Goal: Obtain resource: Download file/media

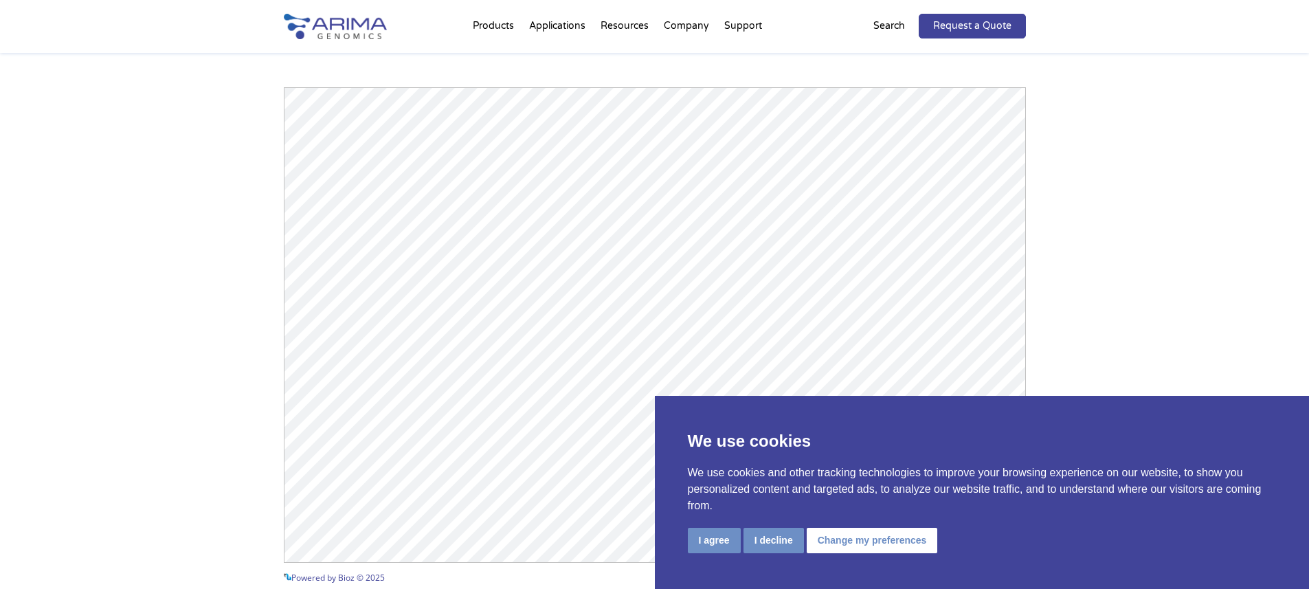
scroll to position [1913, 0]
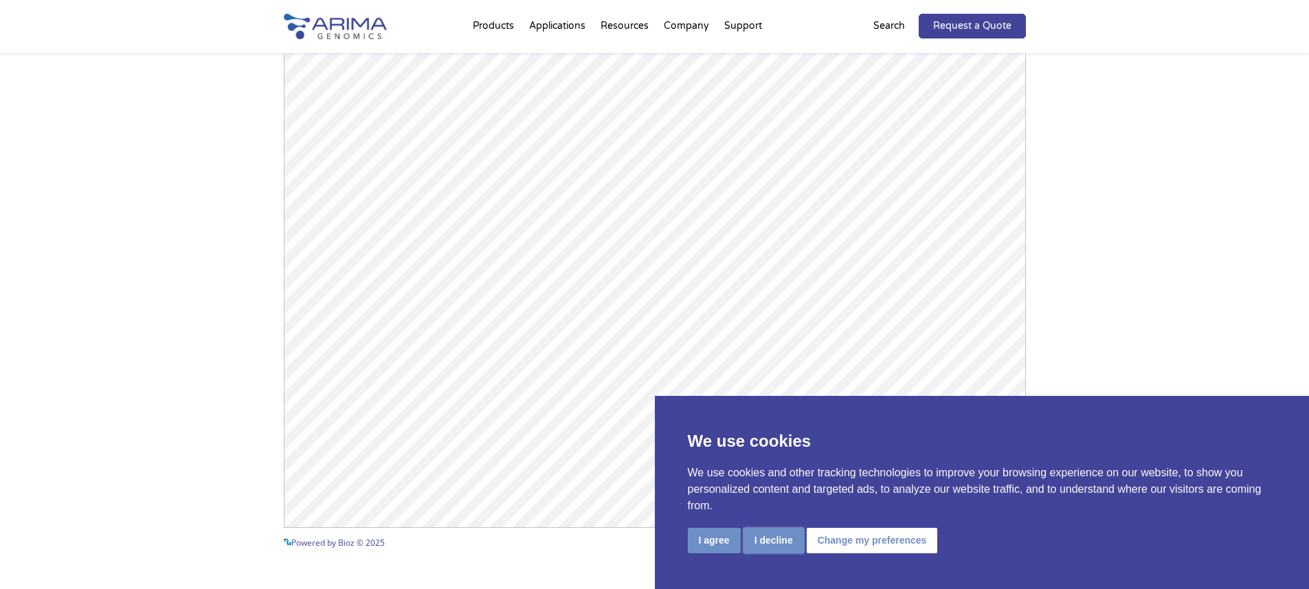
click at [766, 539] on button "I decline" at bounding box center [774, 540] width 60 height 25
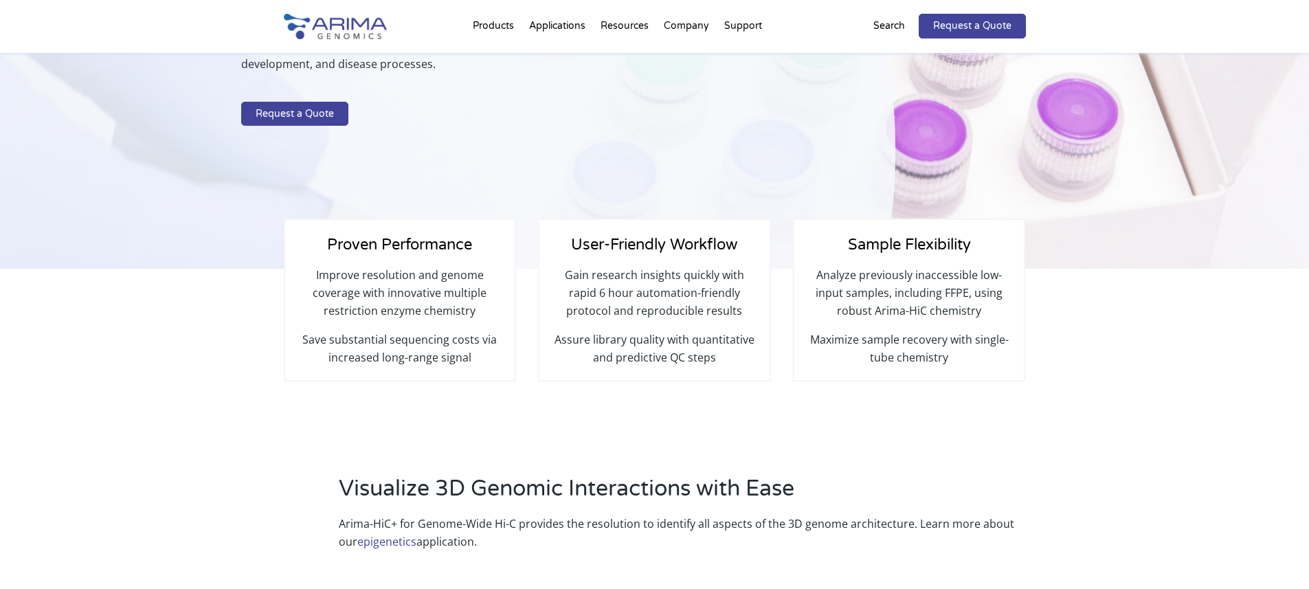
scroll to position [0, 0]
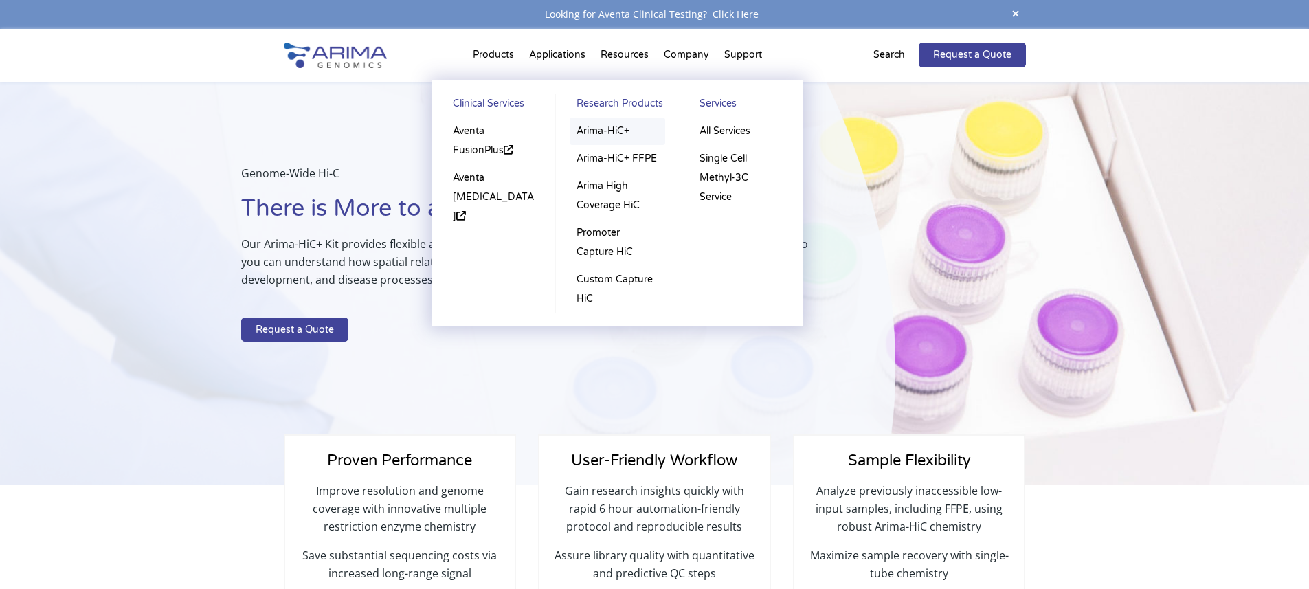
click at [601, 134] on link "Arima-HiC+" at bounding box center [618, 131] width 96 height 27
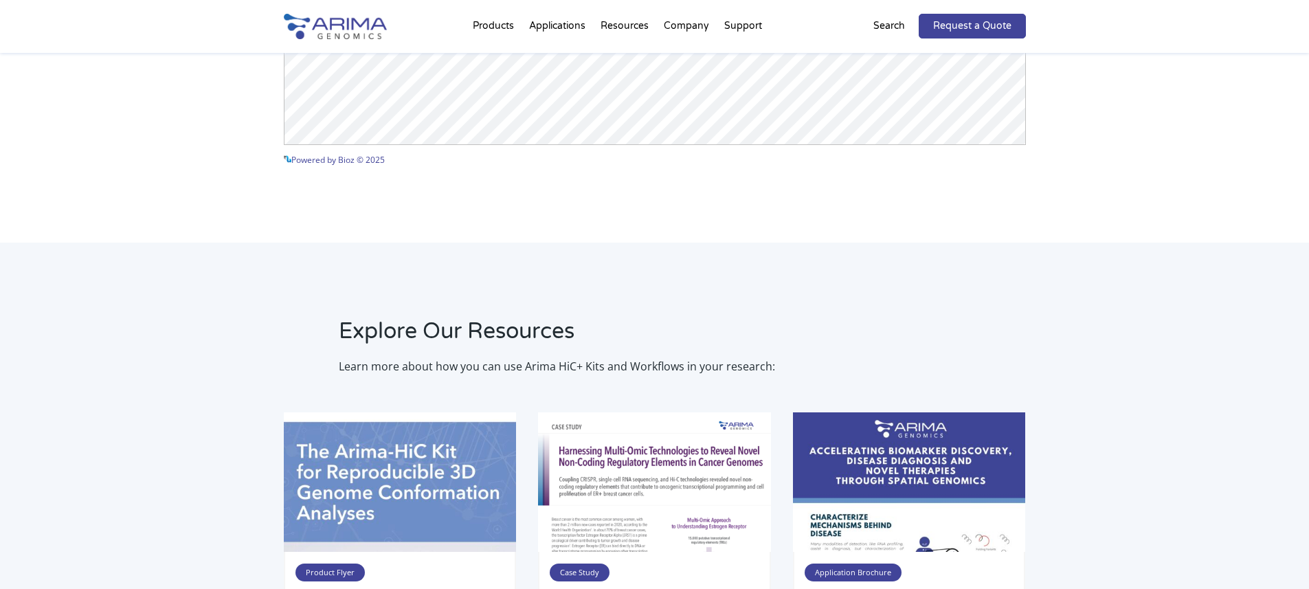
scroll to position [2252, 0]
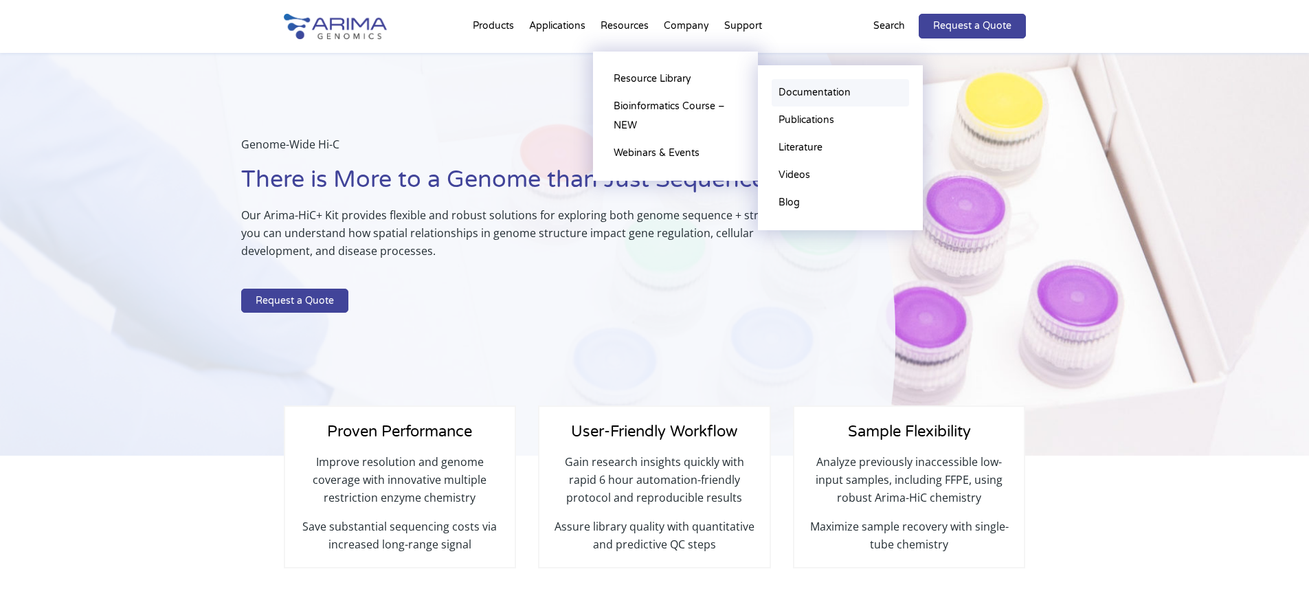
click at [833, 93] on link "Documentation" at bounding box center [840, 92] width 137 height 27
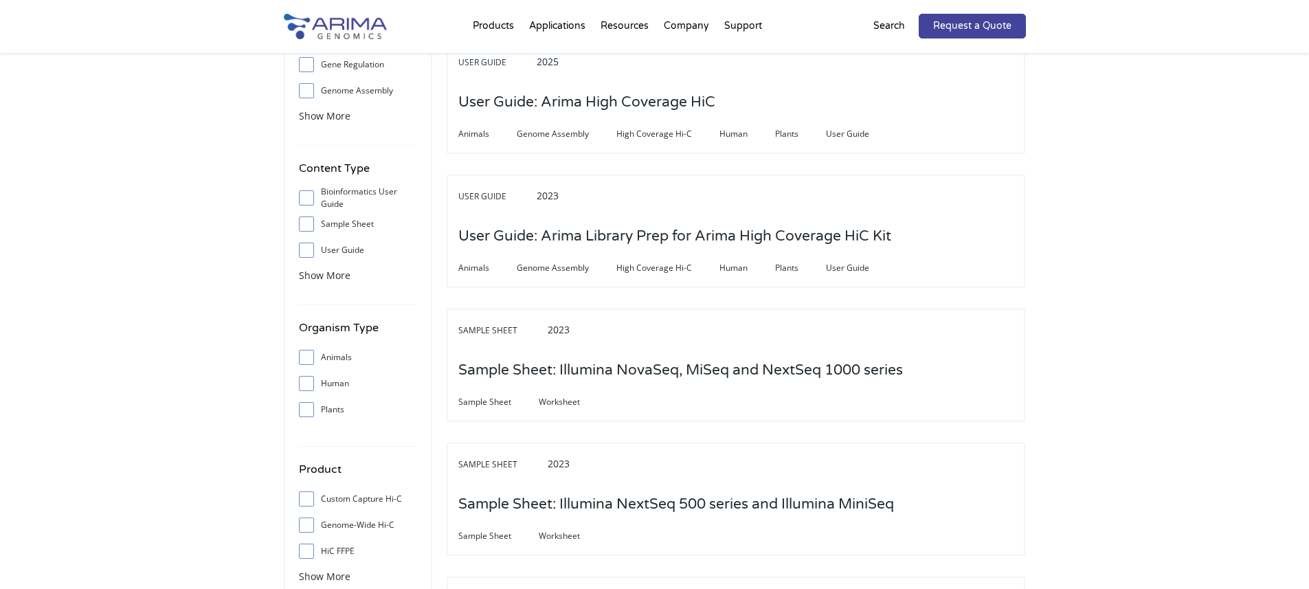
scroll to position [165, 0]
click at [336, 275] on span "Show More" at bounding box center [325, 273] width 52 height 13
click at [344, 249] on label "User Guide" at bounding box center [358, 248] width 118 height 21
click at [311, 249] on input "User Guide" at bounding box center [306, 248] width 9 height 9
checkbox input "true"
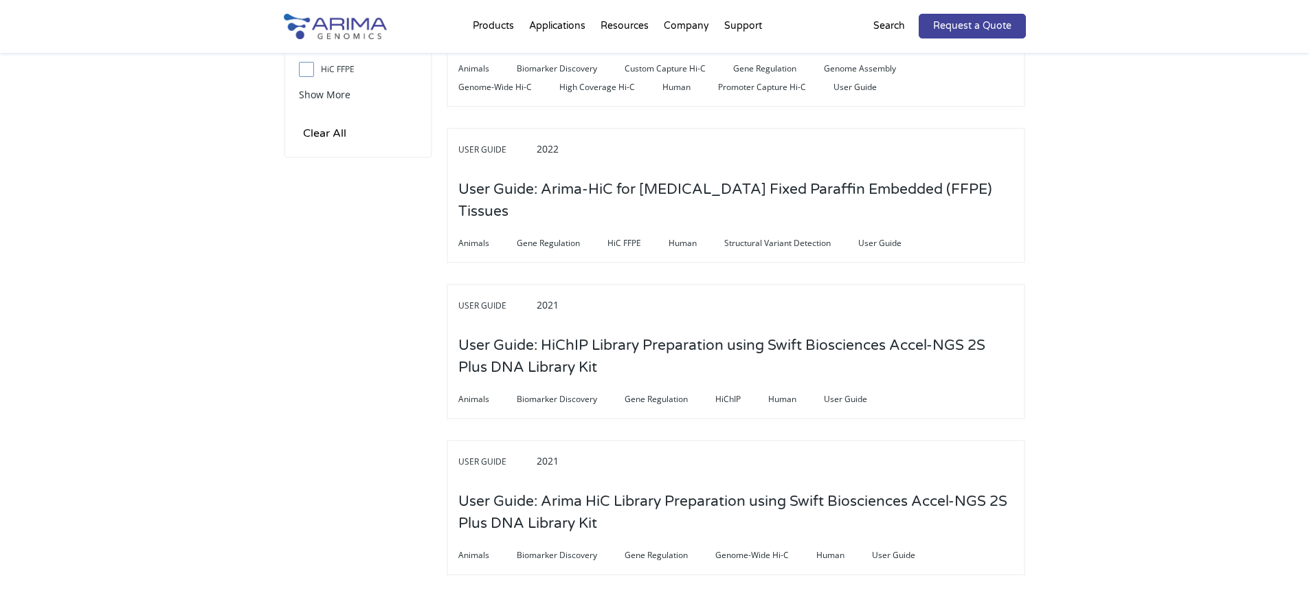
scroll to position [0, 0]
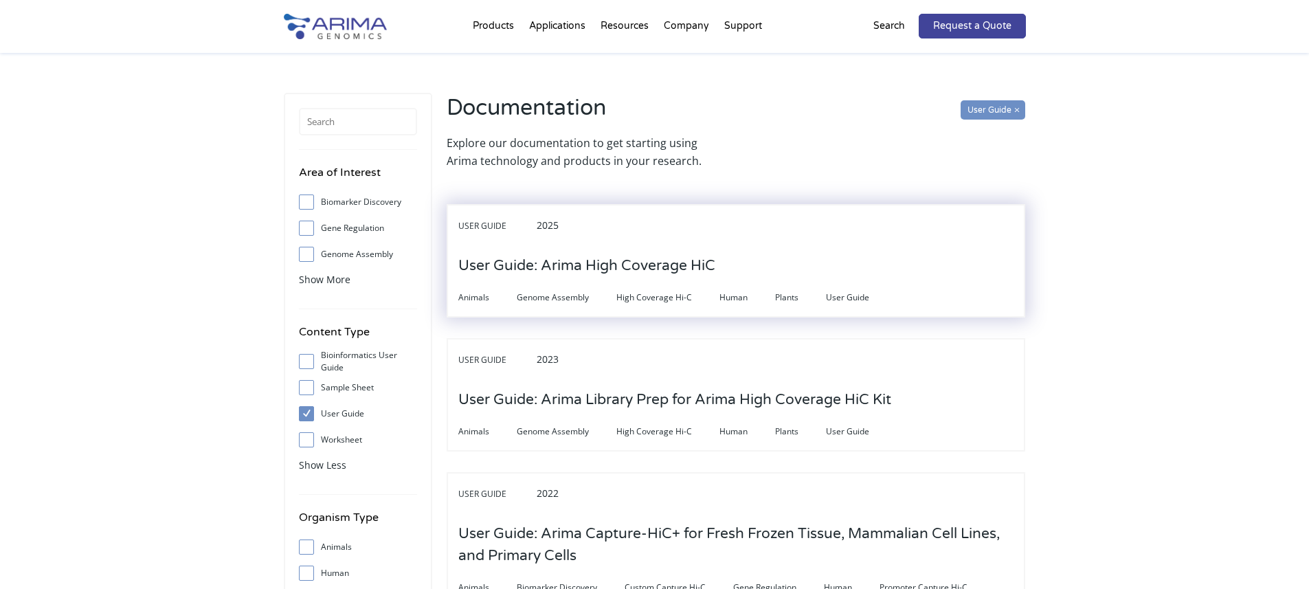
click at [587, 262] on h3 "User Guide: Arima High Coverage HiC" at bounding box center [586, 266] width 257 height 43
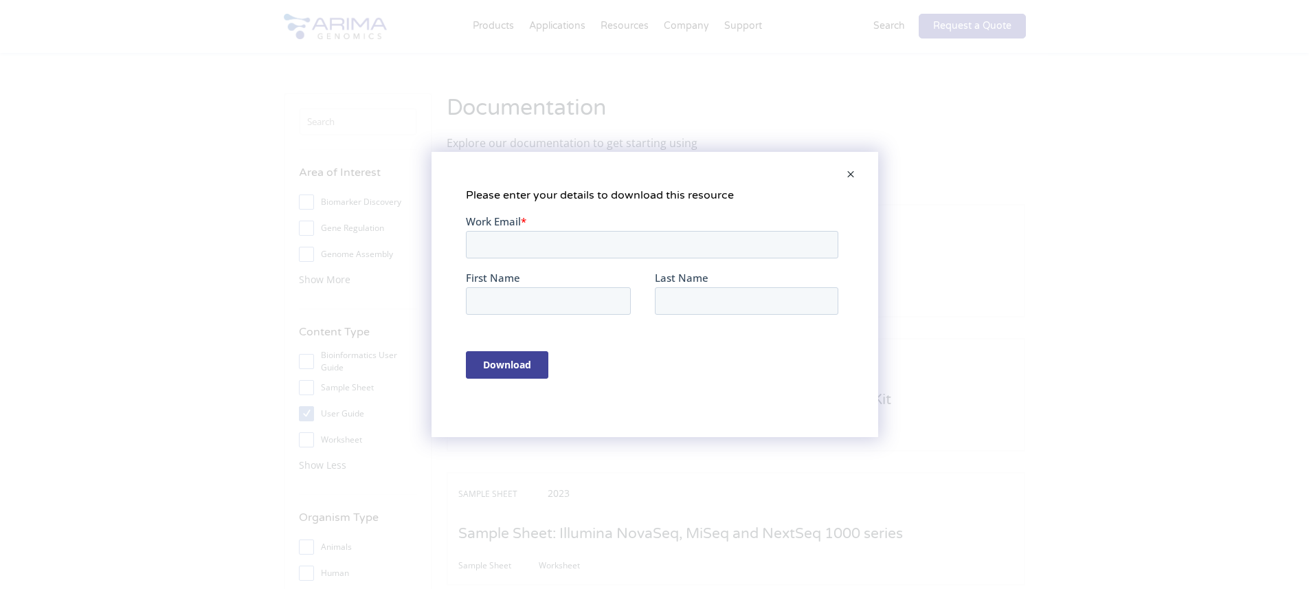
click at [851, 175] on span at bounding box center [850, 175] width 27 height 33
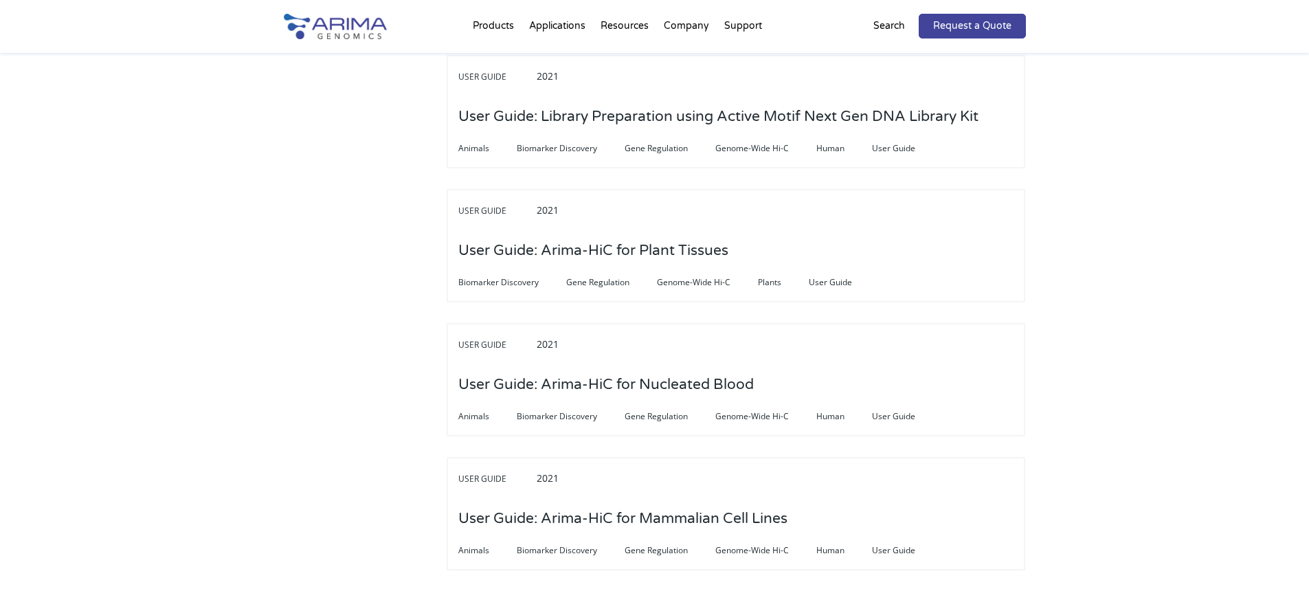
scroll to position [3188, 0]
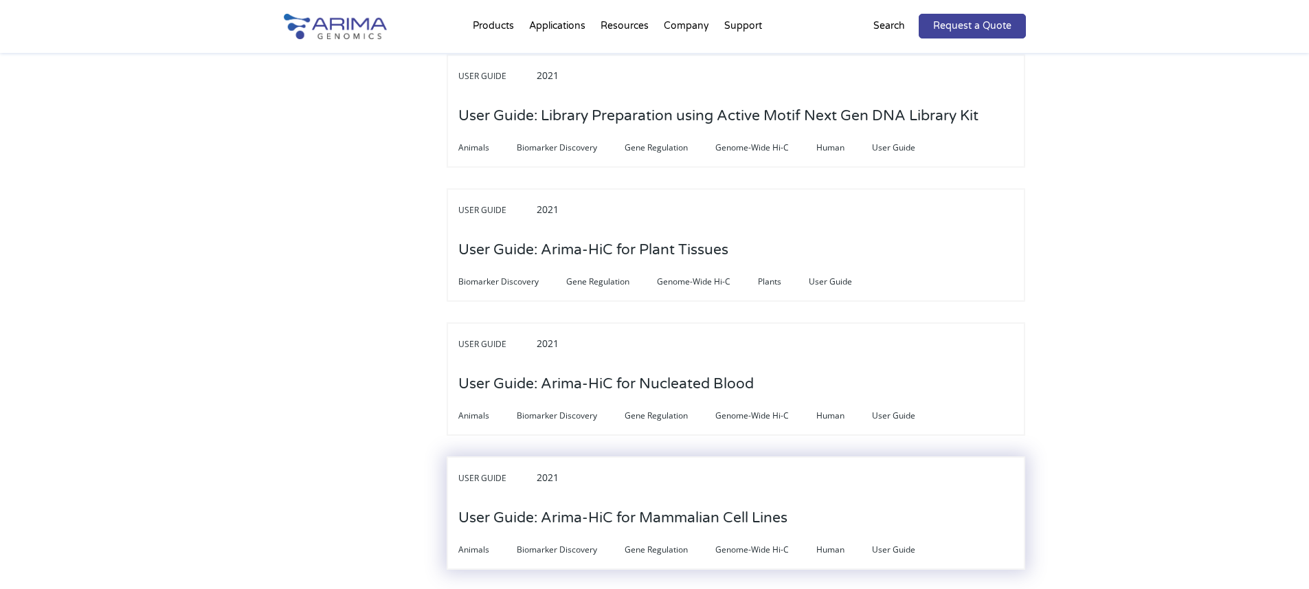
click at [695, 497] on h3 "User Guide: Arima-HiC for Mammalian Cell Lines" at bounding box center [622, 518] width 329 height 43
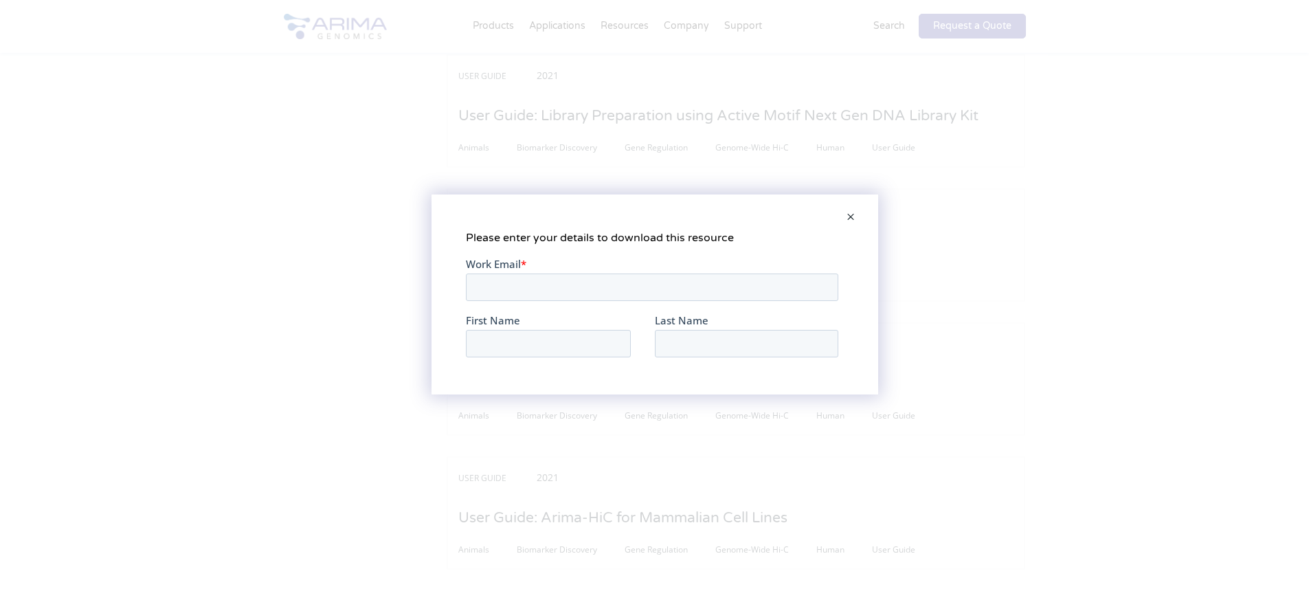
scroll to position [0, 0]
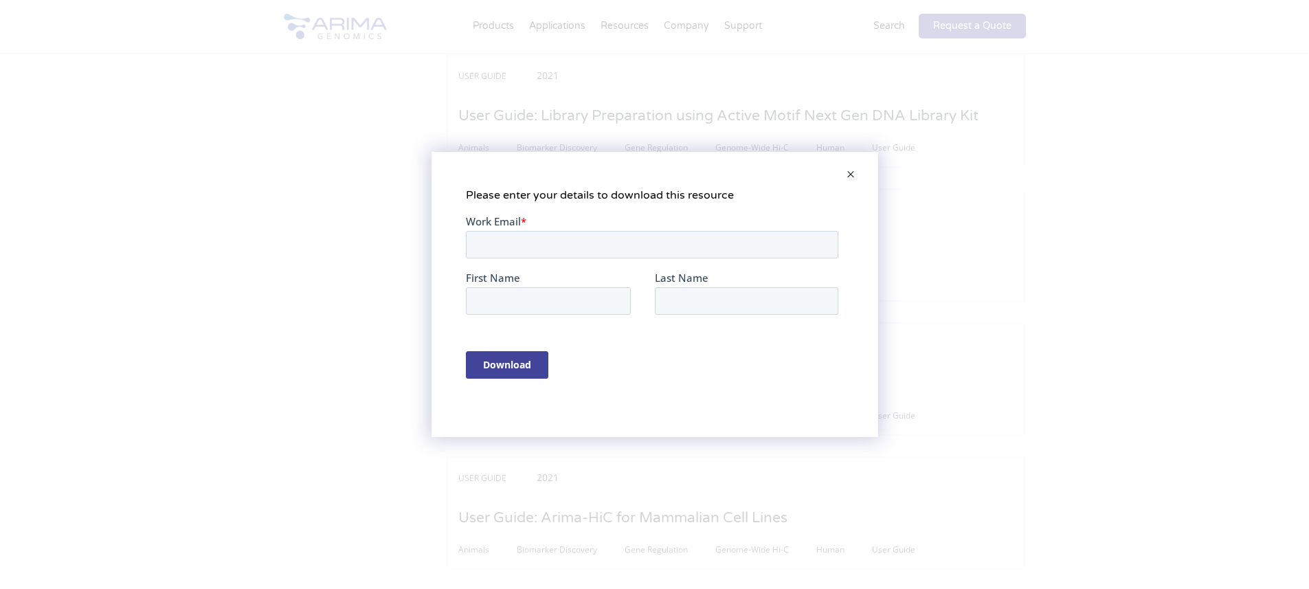
click at [857, 166] on span at bounding box center [850, 175] width 27 height 33
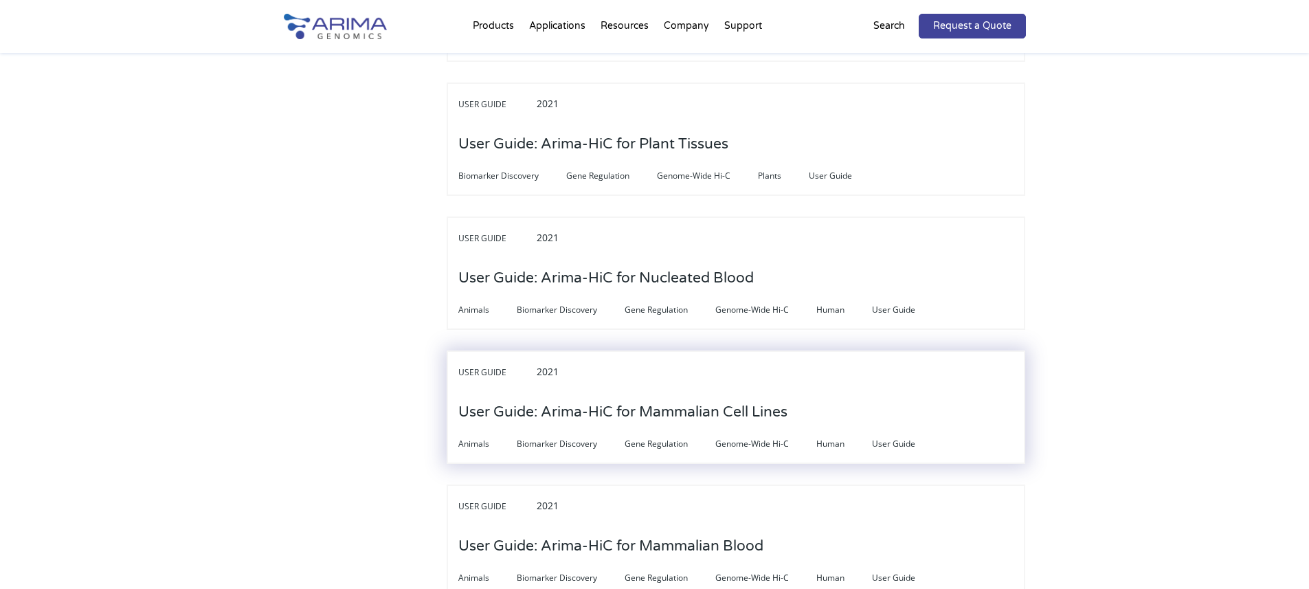
scroll to position [3298, 0]
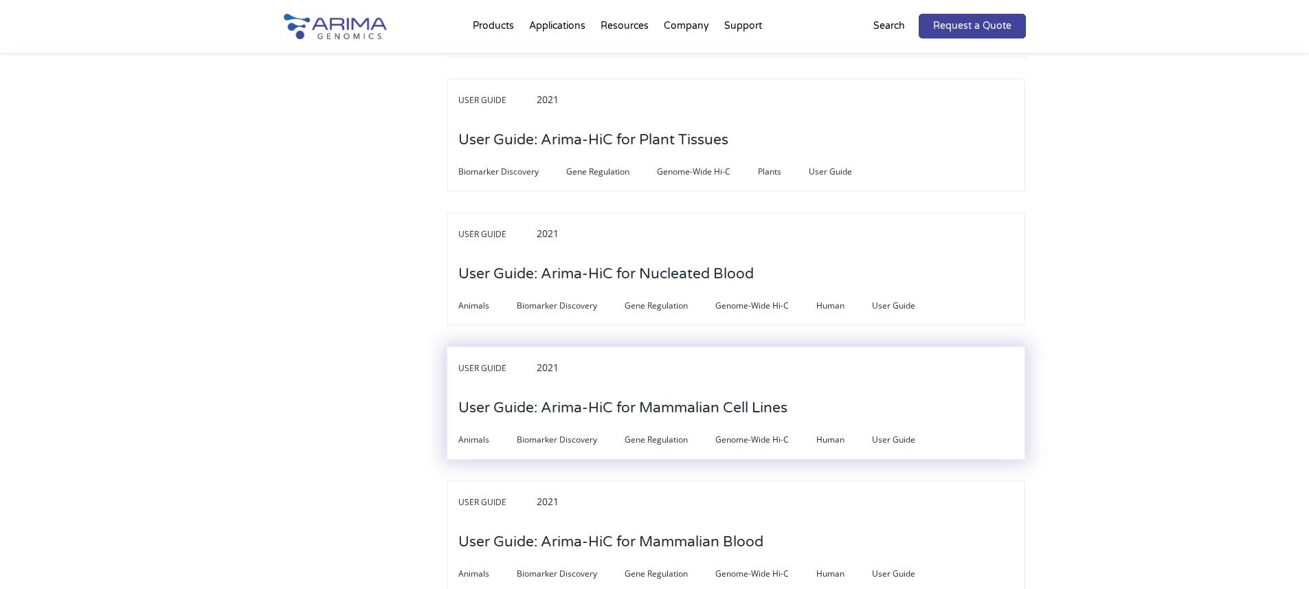
click at [741, 387] on h3 "User Guide: Arima-HiC for Mammalian Cell Lines" at bounding box center [622, 408] width 329 height 43
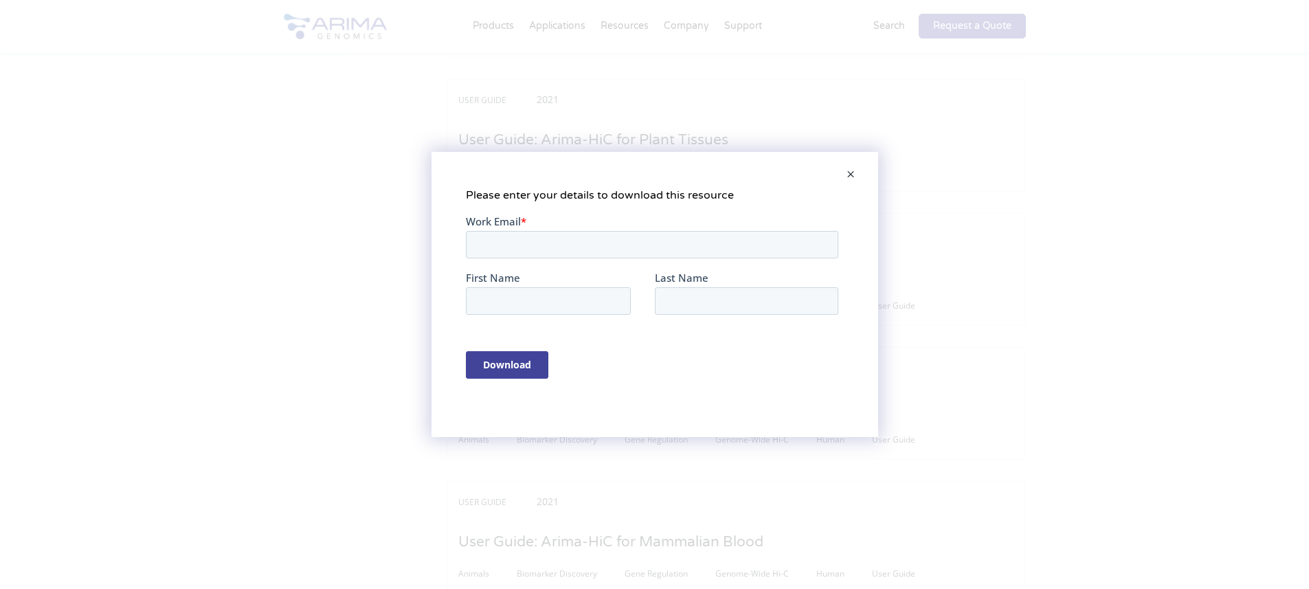
scroll to position [0, 0]
click at [618, 250] on input "Work Email *" at bounding box center [651, 244] width 372 height 27
click at [520, 243] on input "shaojun.yu@northwestern.edu" at bounding box center [651, 244] width 372 height 27
type input "shaojunyu@northwestern.edu"
click at [519, 366] on input "Download" at bounding box center [506, 364] width 82 height 27
